Goal: Information Seeking & Learning: Learn about a topic

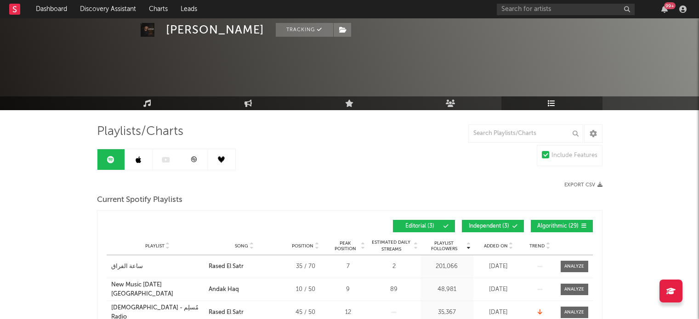
scroll to position [46, 0]
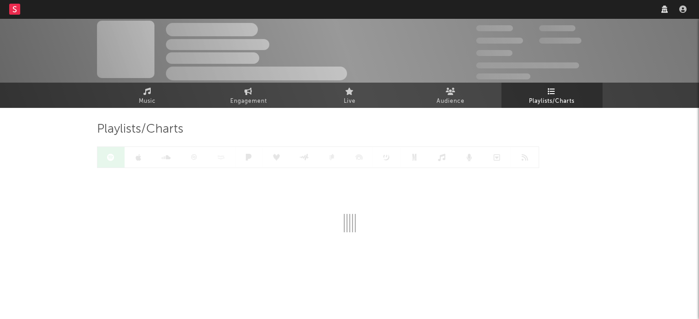
scroll to position [2, 0]
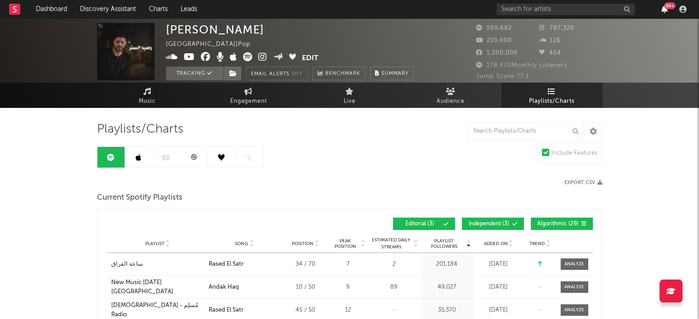
click at [664, 11] on icon "button" at bounding box center [664, 9] width 6 height 7
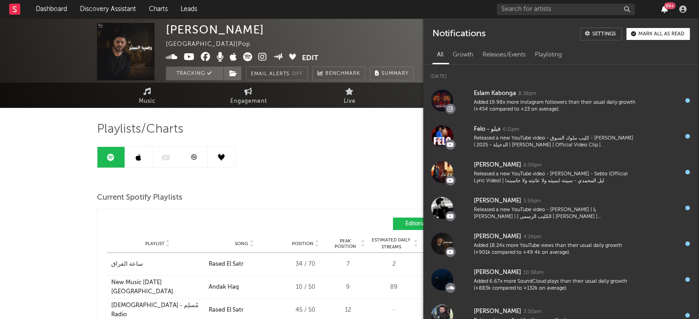
click at [664, 11] on icon "button" at bounding box center [664, 9] width 6 height 7
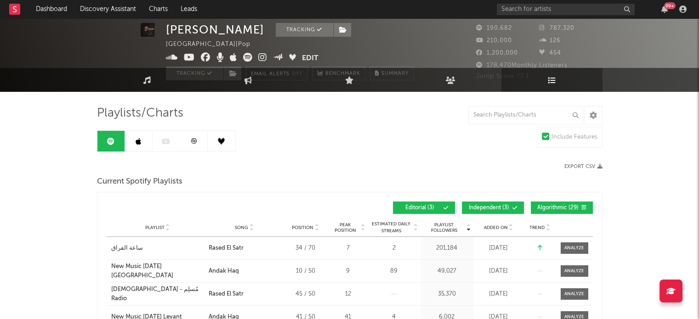
scroll to position [0, 0]
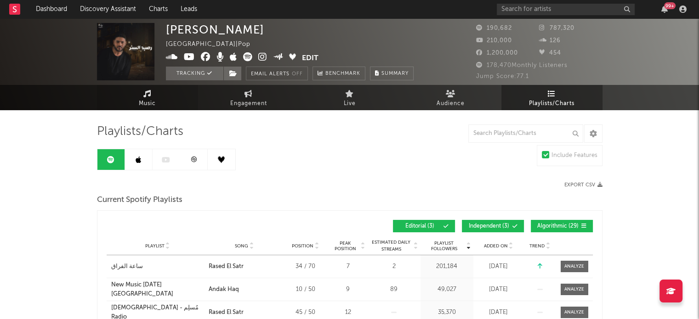
click at [143, 98] on span "Music" at bounding box center [147, 103] width 17 height 11
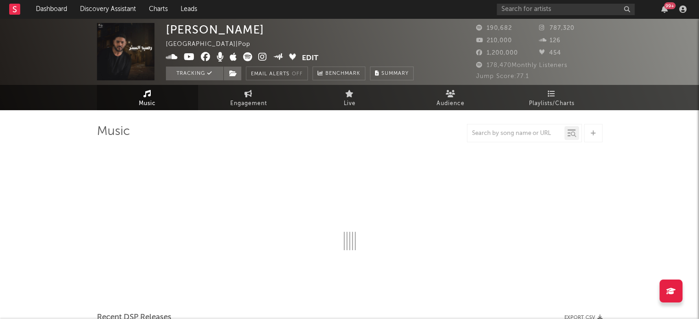
select select "6m"
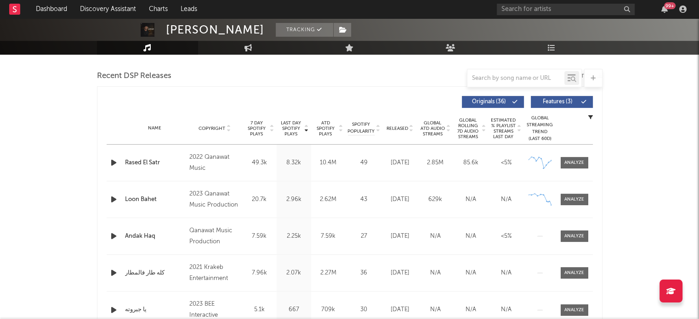
scroll to position [354, 0]
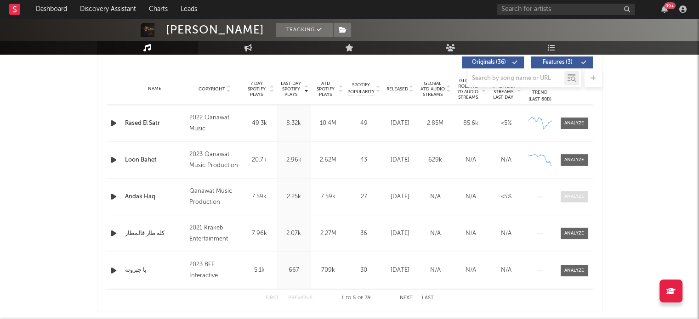
click at [568, 195] on div at bounding box center [574, 196] width 20 height 7
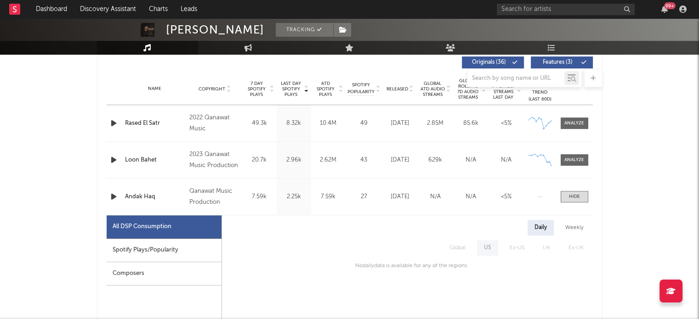
click at [180, 252] on div "Spotify Plays/Popularity" at bounding box center [164, 250] width 115 height 23
select select "1w"
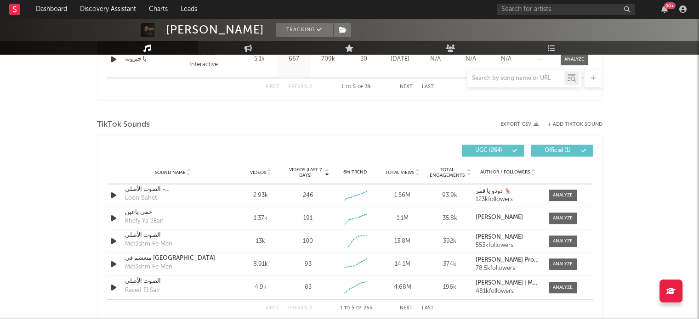
scroll to position [1011, 0]
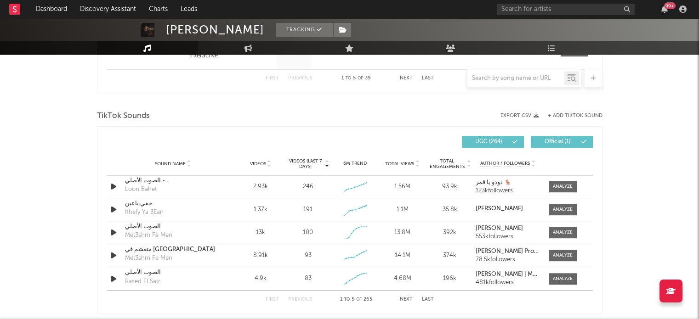
click at [407, 163] on span "Total Views" at bounding box center [399, 164] width 29 height 6
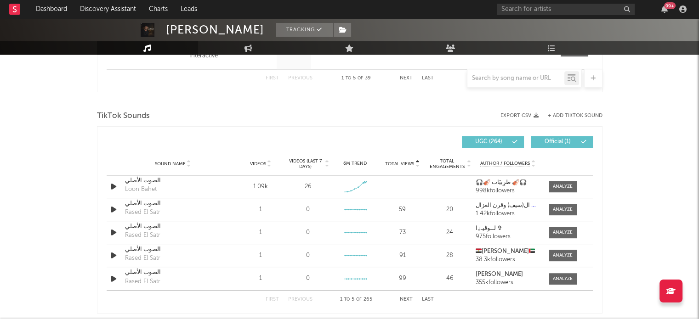
click at [348, 162] on div "6M Trend" at bounding box center [355, 163] width 43 height 7
click at [361, 161] on div "6M Trend" at bounding box center [355, 163] width 43 height 7
click at [304, 161] on span "Videos (last 7 days)" at bounding box center [304, 163] width 37 height 11
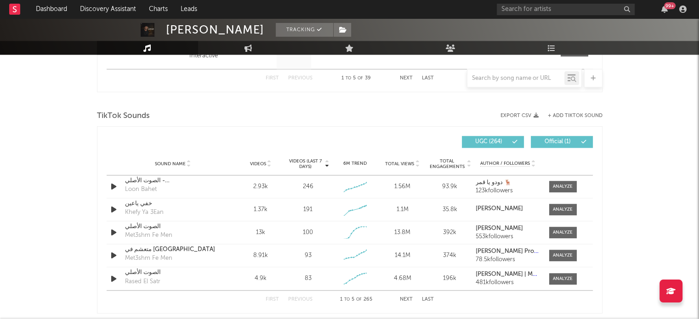
click at [263, 163] on span "Videos" at bounding box center [258, 164] width 16 height 6
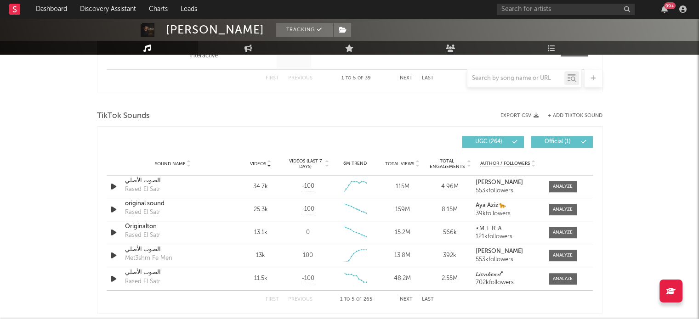
click at [449, 166] on span "Total Engagements" at bounding box center [446, 163] width 37 height 11
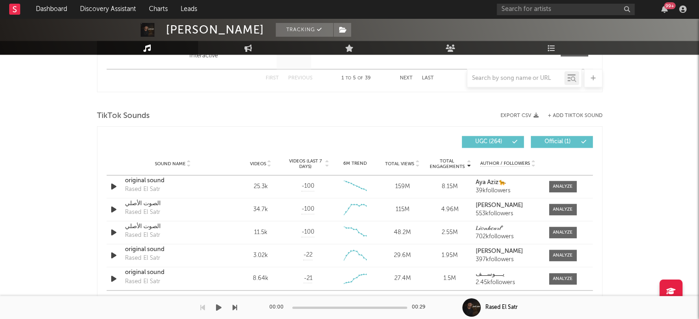
click at [404, 298] on div "00:00 00:29" at bounding box center [349, 307] width 161 height 23
click at [404, 297] on div "00:00 00:29" at bounding box center [349, 307] width 161 height 23
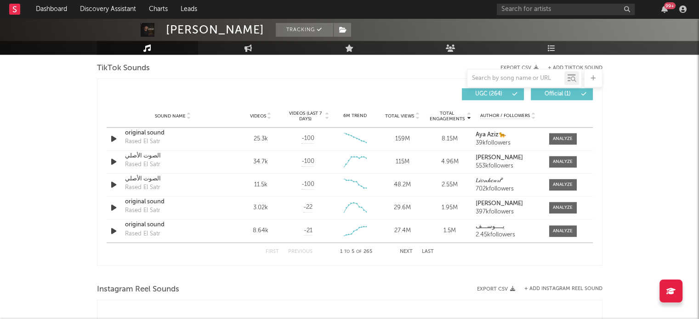
scroll to position [1063, 0]
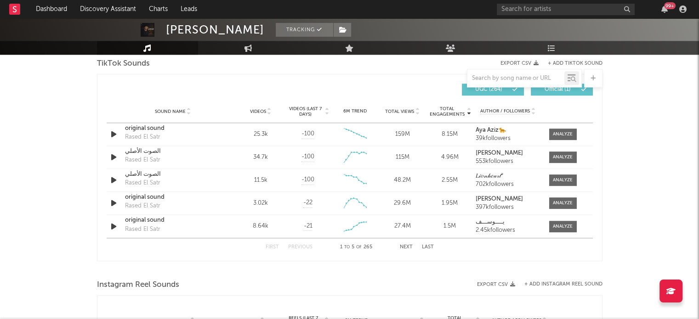
click at [406, 247] on button "Next" at bounding box center [406, 247] width 13 height 5
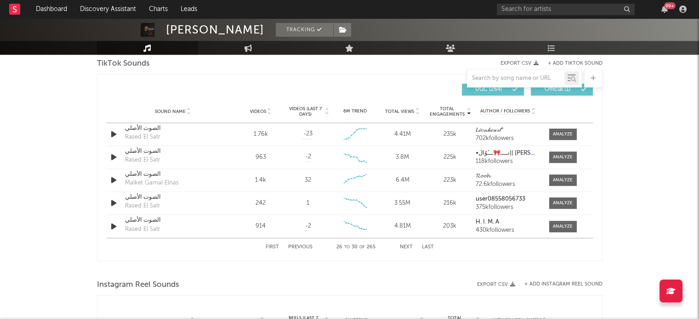
click at [406, 247] on button "Next" at bounding box center [406, 247] width 13 height 5
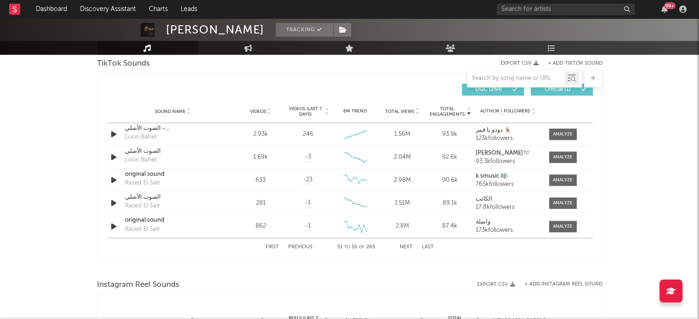
click at [406, 247] on button "Next" at bounding box center [406, 247] width 13 height 5
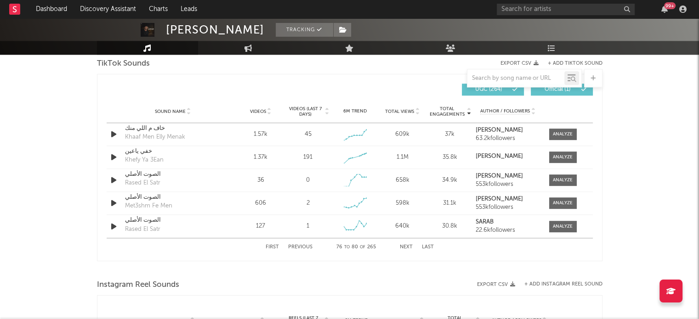
click at [406, 247] on button "Next" at bounding box center [406, 247] width 13 height 5
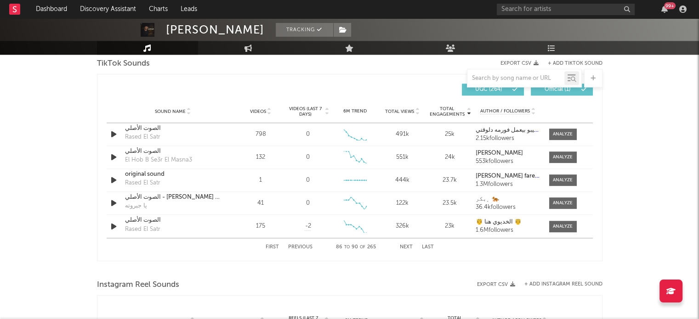
click at [406, 247] on button "Next" at bounding box center [406, 247] width 13 height 5
click at [407, 246] on button "Next" at bounding box center [406, 247] width 13 height 5
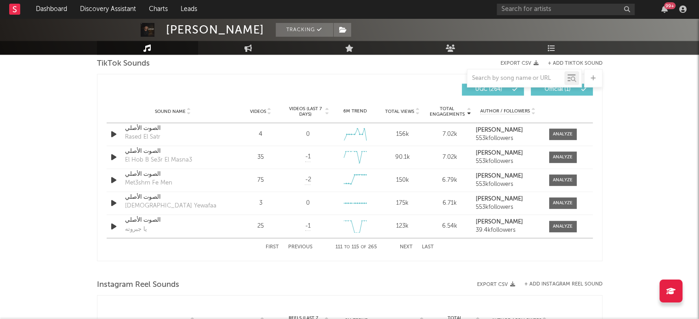
click at [407, 246] on button "Next" at bounding box center [406, 247] width 13 height 5
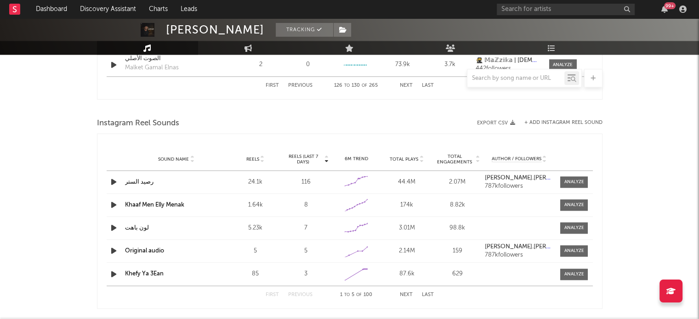
scroll to position [1227, 0]
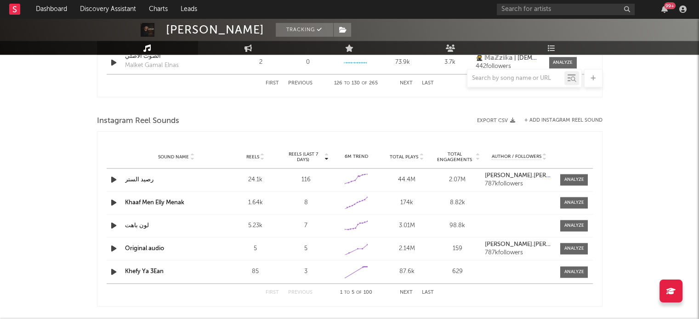
click at [397, 156] on span "Total Plays" at bounding box center [404, 157] width 28 height 6
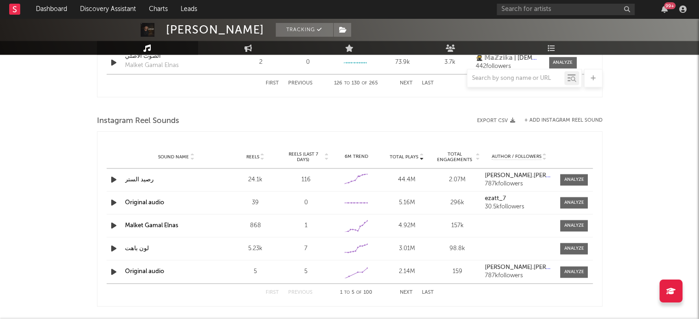
click at [309, 155] on span "Reels (last 7 days)" at bounding box center [303, 157] width 40 height 11
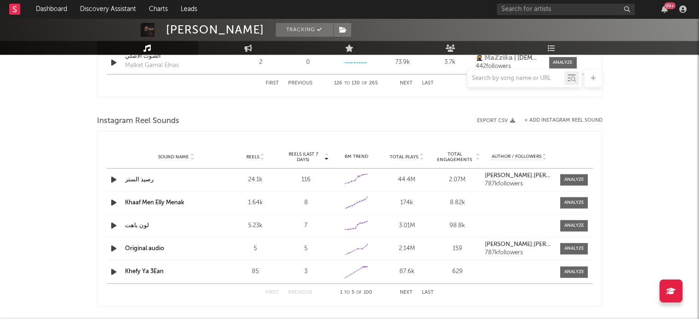
click at [251, 156] on span "Reels" at bounding box center [252, 157] width 13 height 6
click at [298, 152] on span "Reels (last 7 days)" at bounding box center [303, 157] width 40 height 11
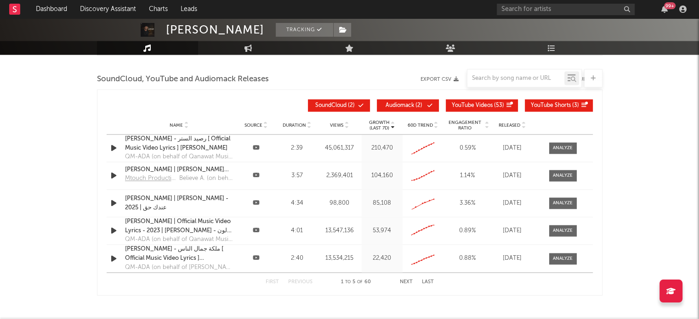
scroll to position [1481, 0]
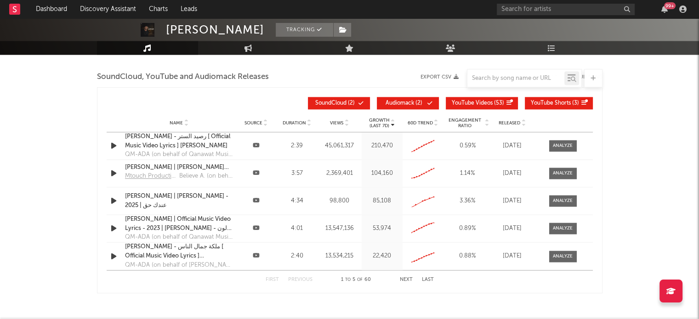
click at [506, 122] on span "Released" at bounding box center [509, 123] width 22 height 6
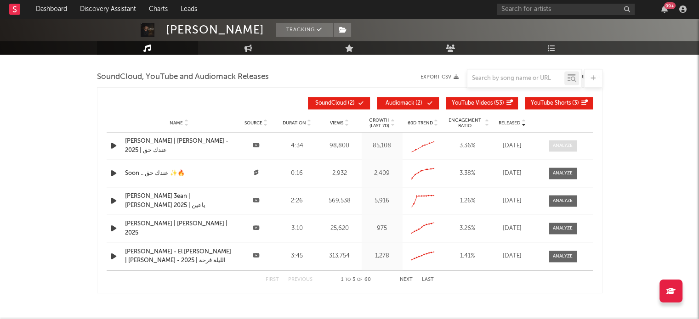
click at [570, 142] on div at bounding box center [563, 145] width 20 height 7
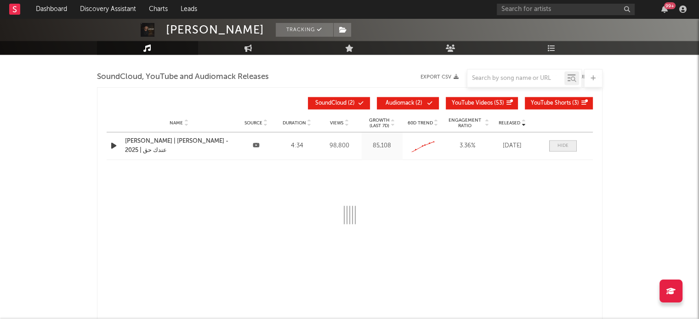
select select "All"
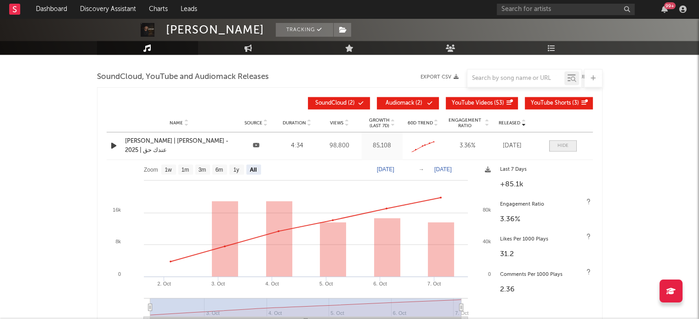
click at [568, 140] on span at bounding box center [563, 145] width 28 height 11
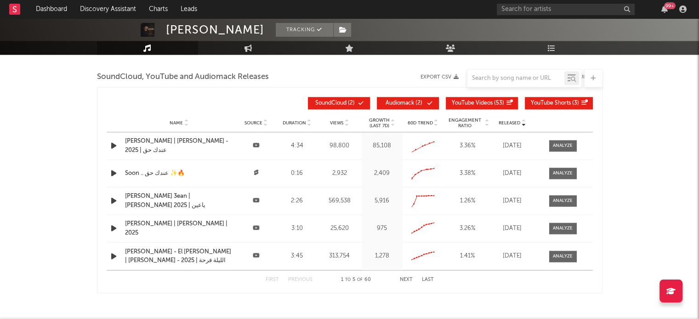
click at [155, 225] on div "[PERSON_NAME] | [PERSON_NAME] | 2025" at bounding box center [179, 229] width 108 height 18
click at [564, 201] on div at bounding box center [563, 201] width 20 height 7
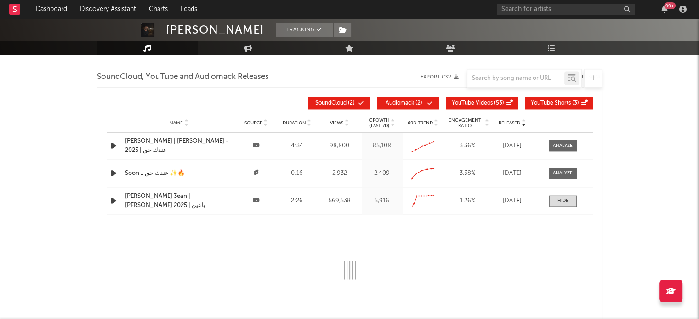
select select "All"
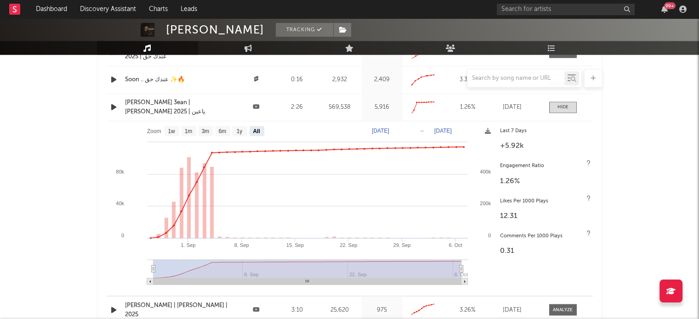
scroll to position [1579, 0]
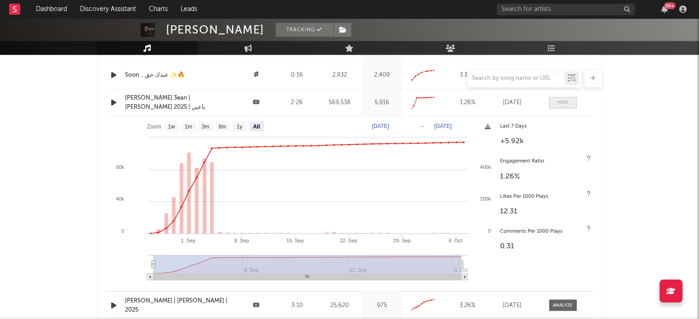
click at [564, 103] on div at bounding box center [562, 102] width 11 height 7
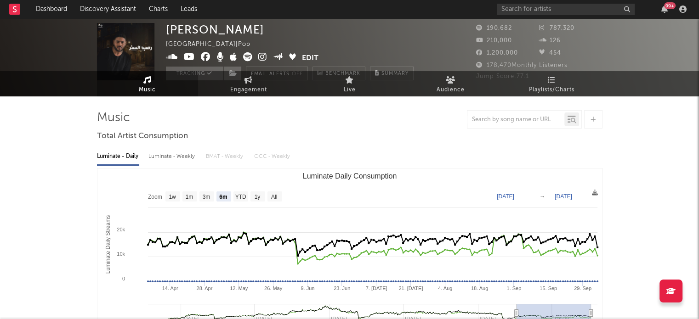
scroll to position [0, 0]
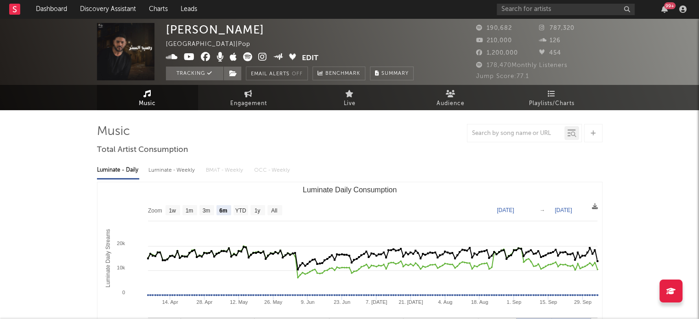
click at [664, 7] on div "99 +" at bounding box center [669, 5] width 11 height 7
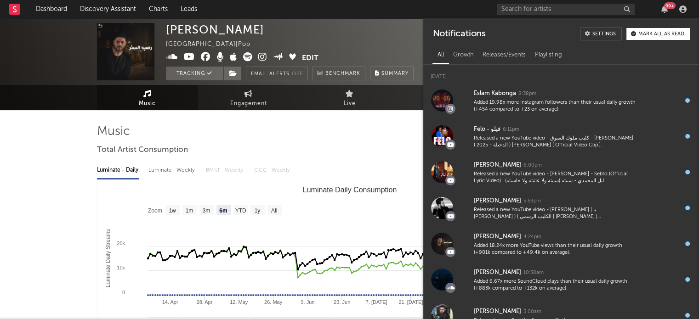
click at [664, 7] on div "99 +" at bounding box center [669, 5] width 11 height 7
